Goal: Obtain resource: Download file/media

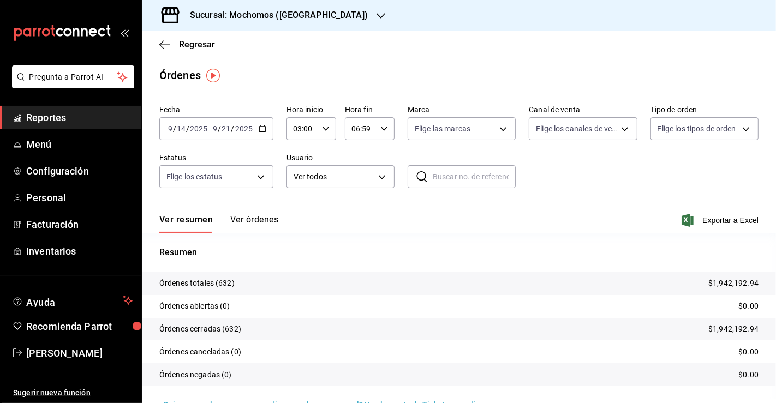
click at [259, 133] on div "[DATE] [DATE] - [DATE] [DATE]" at bounding box center [216, 128] width 114 height 23
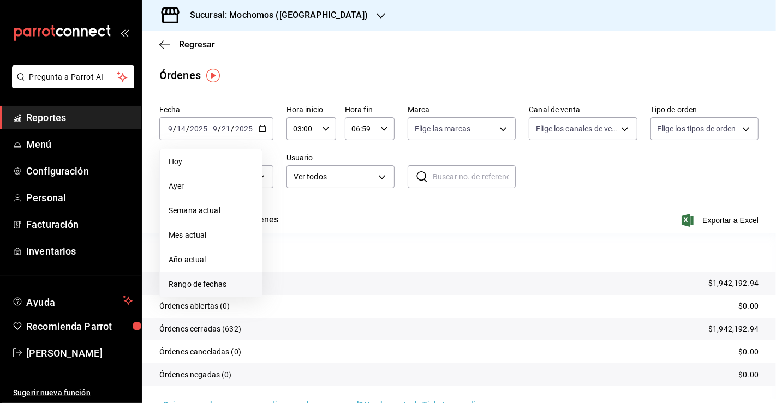
click at [247, 279] on span "Rango de fechas" at bounding box center [211, 284] width 85 height 11
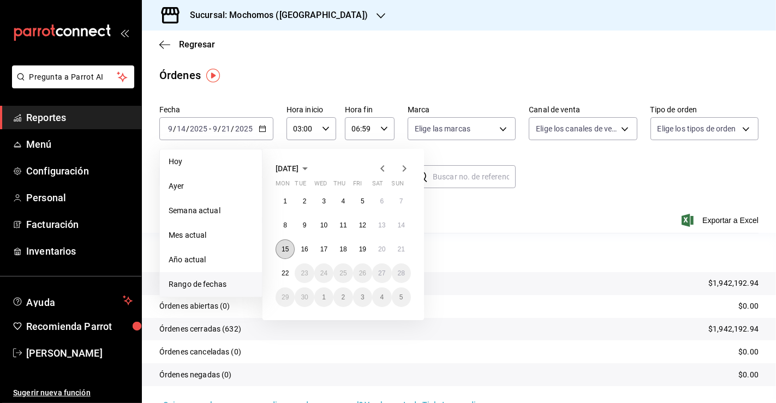
click at [288, 251] on abbr "15" at bounding box center [285, 250] width 7 height 8
click at [288, 274] on abbr "22" at bounding box center [285, 274] width 7 height 8
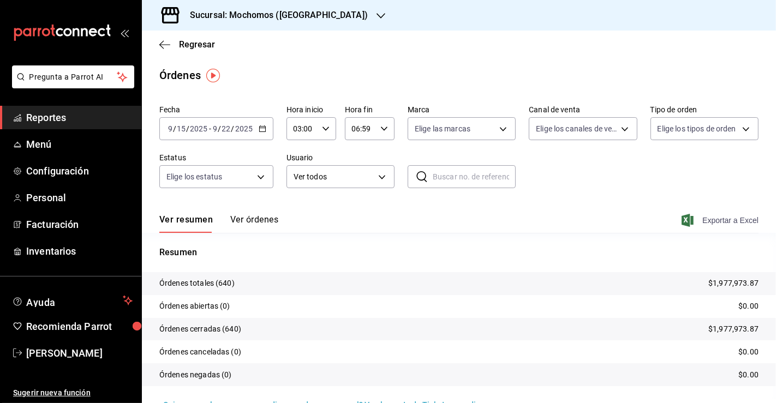
click at [688, 217] on span "Exportar a Excel" at bounding box center [721, 220] width 75 height 13
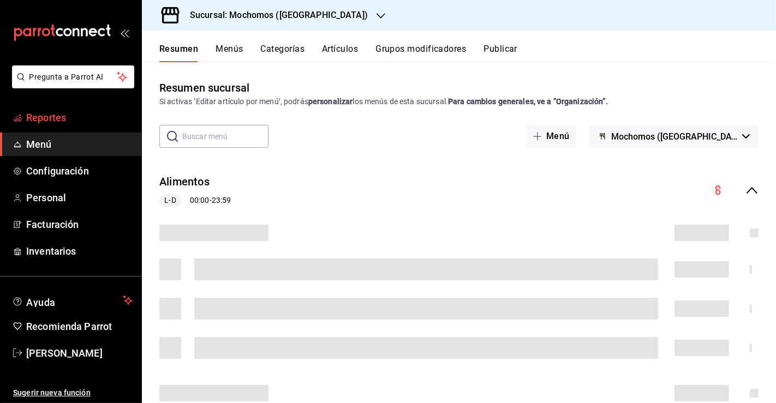
click at [57, 111] on span "Reportes" at bounding box center [79, 117] width 106 height 15
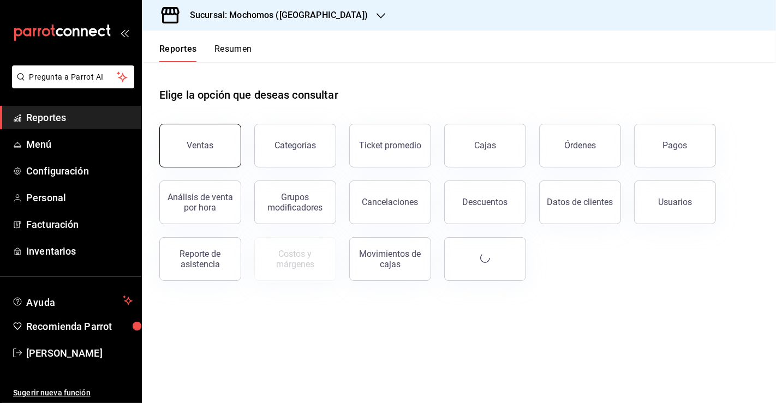
click at [186, 139] on button "Ventas" at bounding box center [200, 146] width 82 height 44
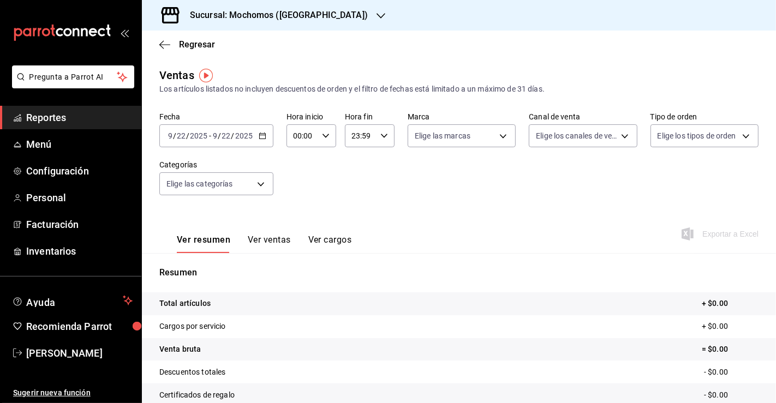
click at [261, 140] on div "2025-09-22 9 / 22 / 2025 - 2025-09-22 9 / 22 / 2025" at bounding box center [216, 135] width 114 height 23
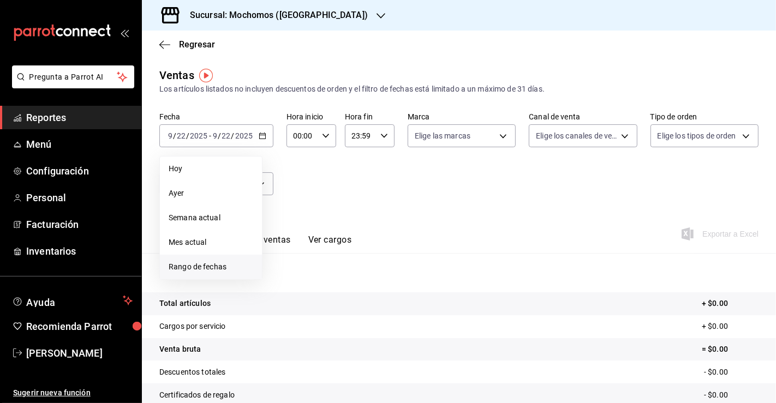
click at [219, 266] on span "Rango de fechas" at bounding box center [211, 266] width 85 height 11
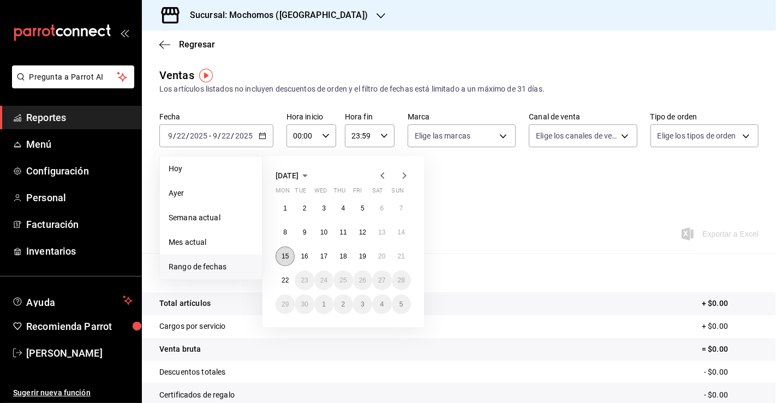
click at [283, 256] on abbr "15" at bounding box center [285, 257] width 7 height 8
click at [286, 274] on button "22" at bounding box center [285, 281] width 19 height 20
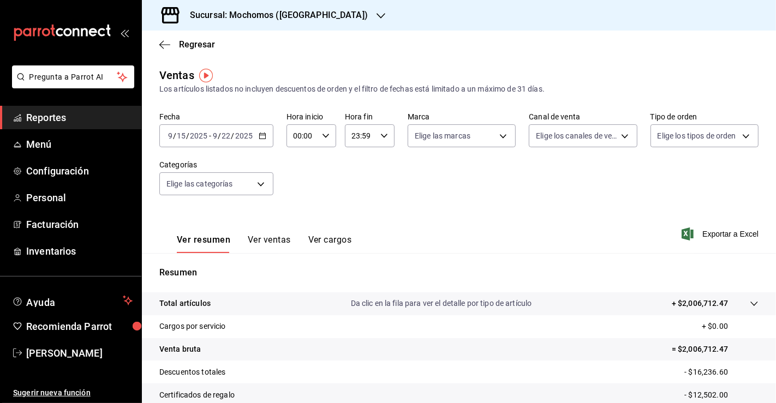
click at [322, 134] on icon "button" at bounding box center [326, 136] width 8 height 8
click at [300, 205] on span "03" at bounding box center [297, 208] width 7 height 9
type input "03:00"
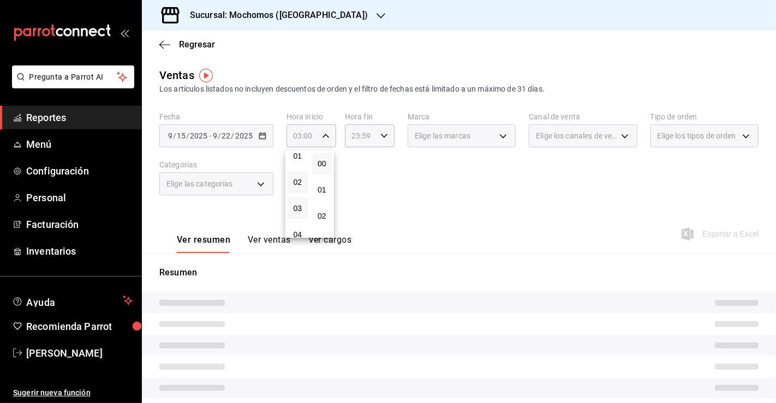
click at [300, 205] on span "03" at bounding box center [297, 208] width 7 height 9
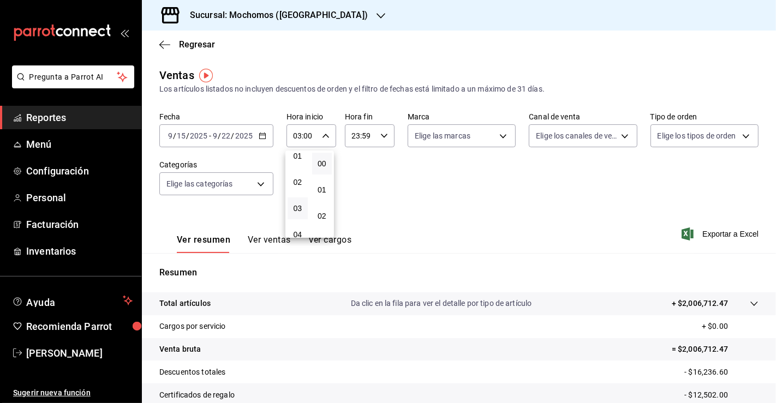
click at [510, 174] on div at bounding box center [388, 201] width 776 height 403
click at [715, 228] on span "Exportar a Excel" at bounding box center [721, 234] width 75 height 13
